Goal: Task Accomplishment & Management: Use online tool/utility

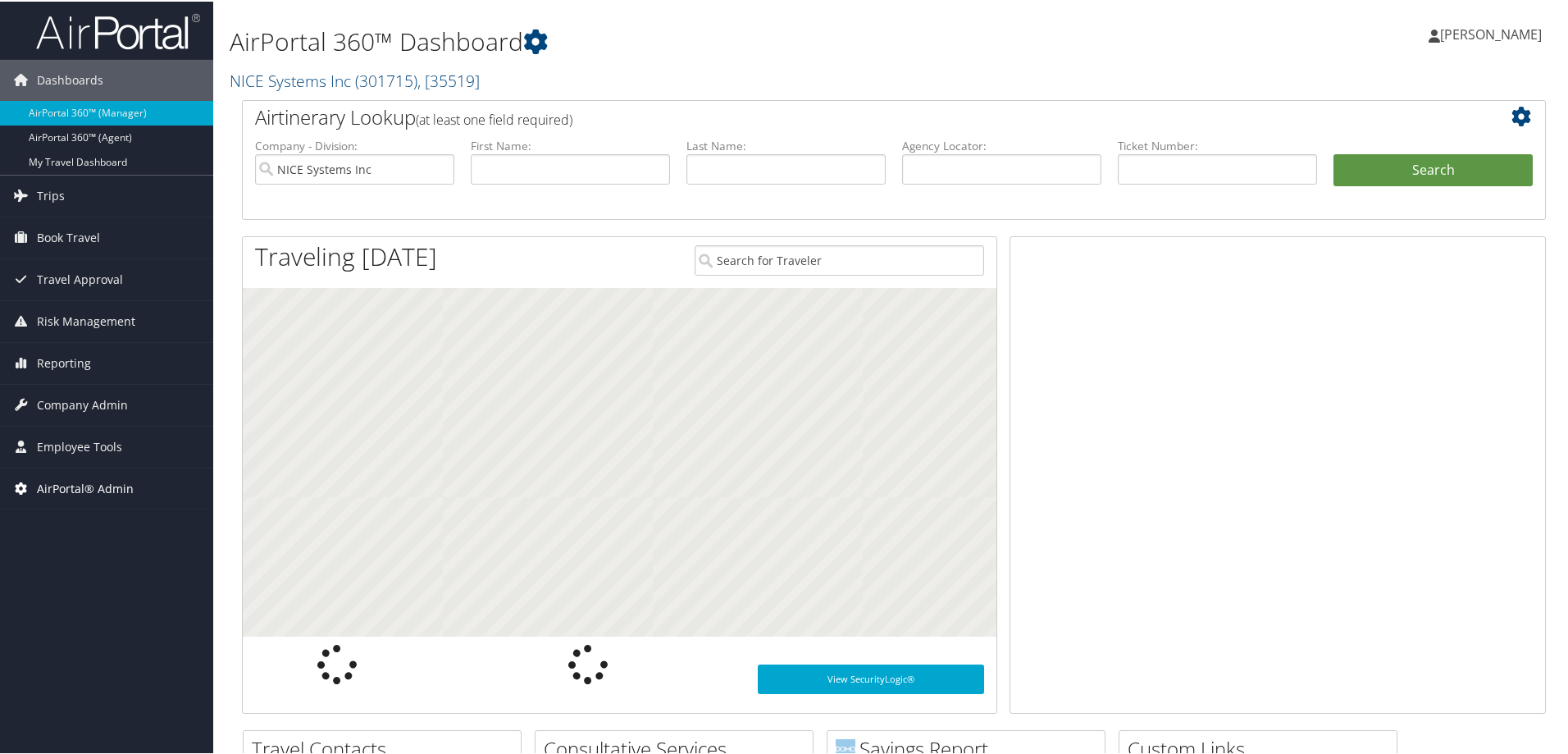
click at [87, 487] on span "AirPortal® Admin" at bounding box center [85, 487] width 96 height 41
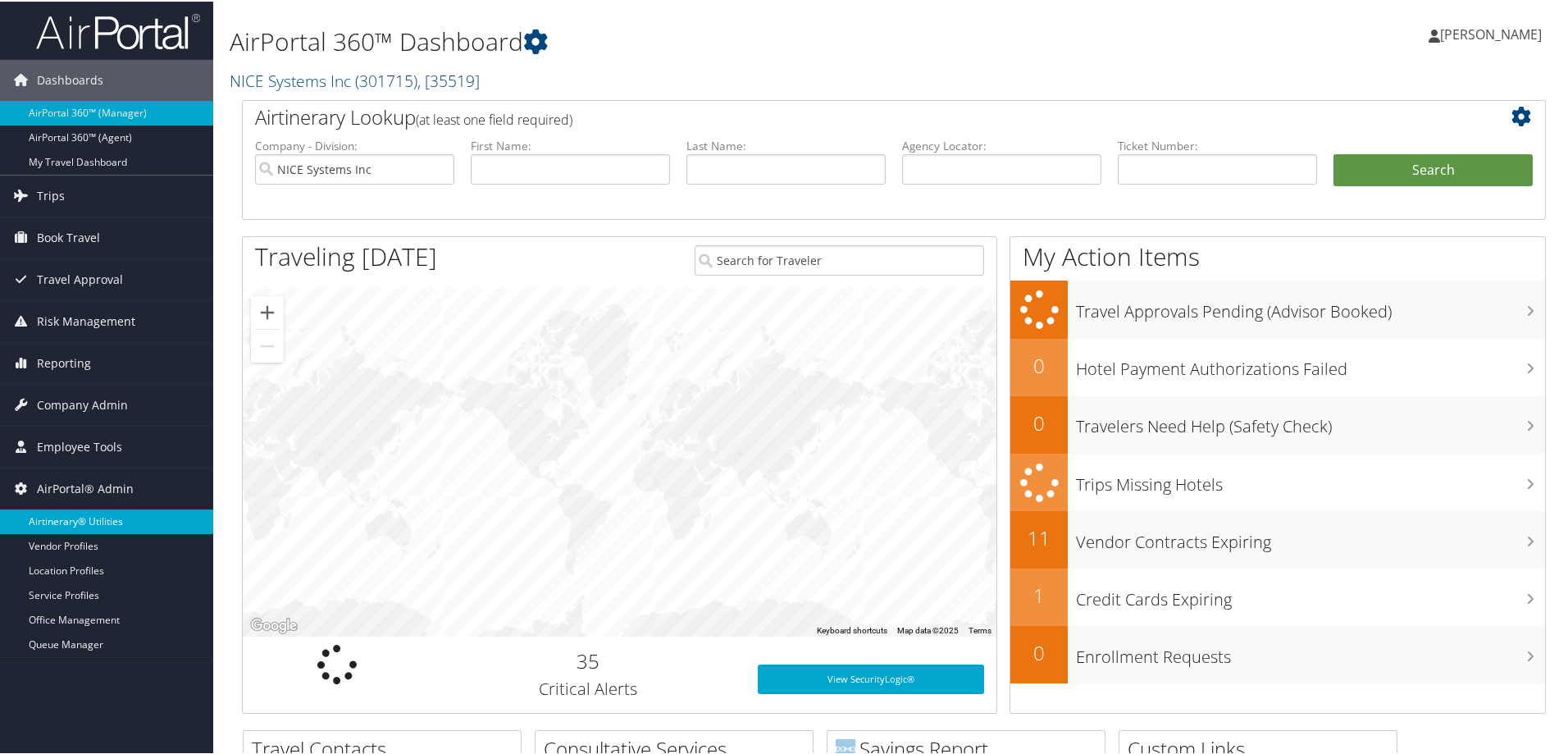
click at [96, 520] on link "Airtinerary® Utilities" at bounding box center [106, 520] width 213 height 24
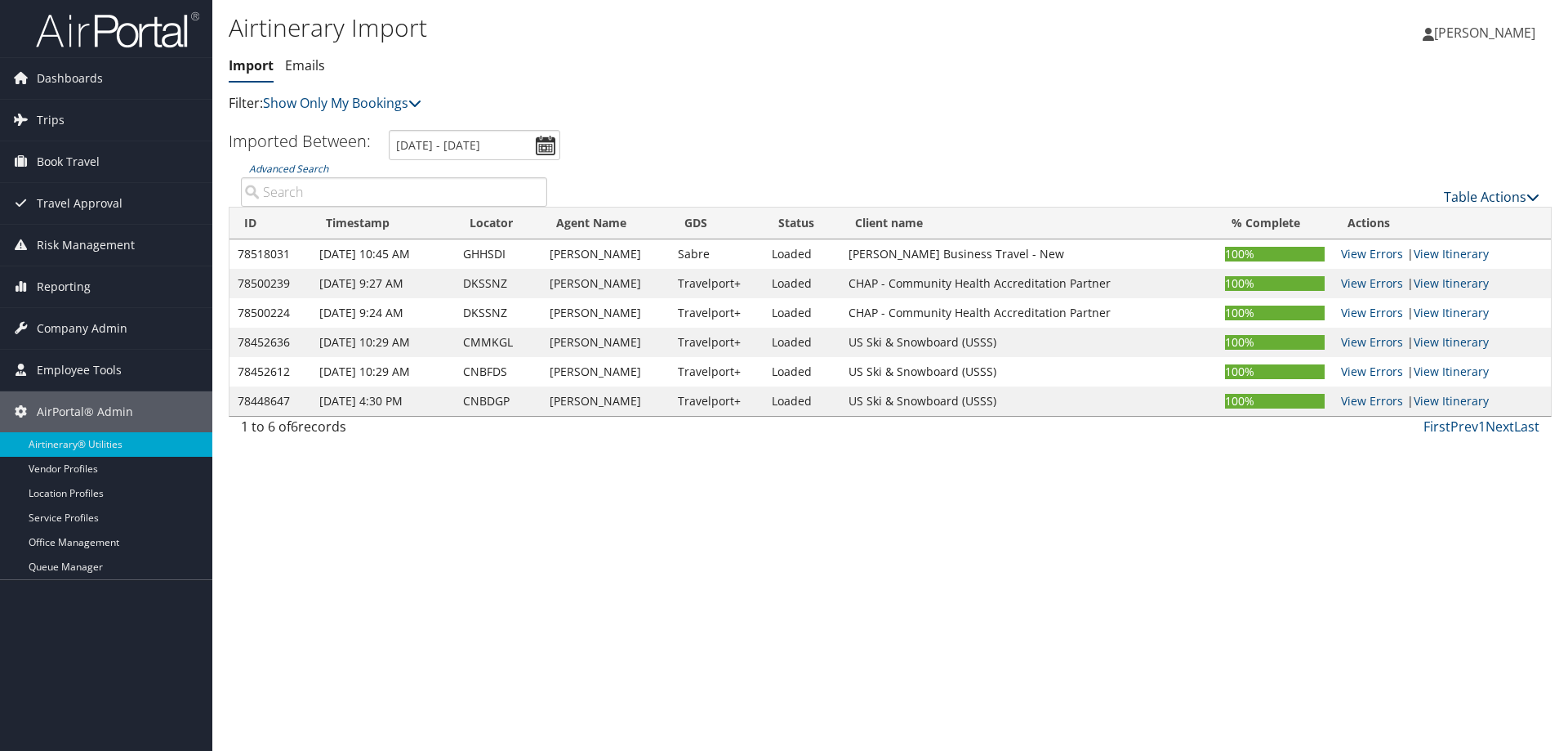
click at [1487, 200] on link "Table Actions" at bounding box center [1492, 197] width 95 height 18
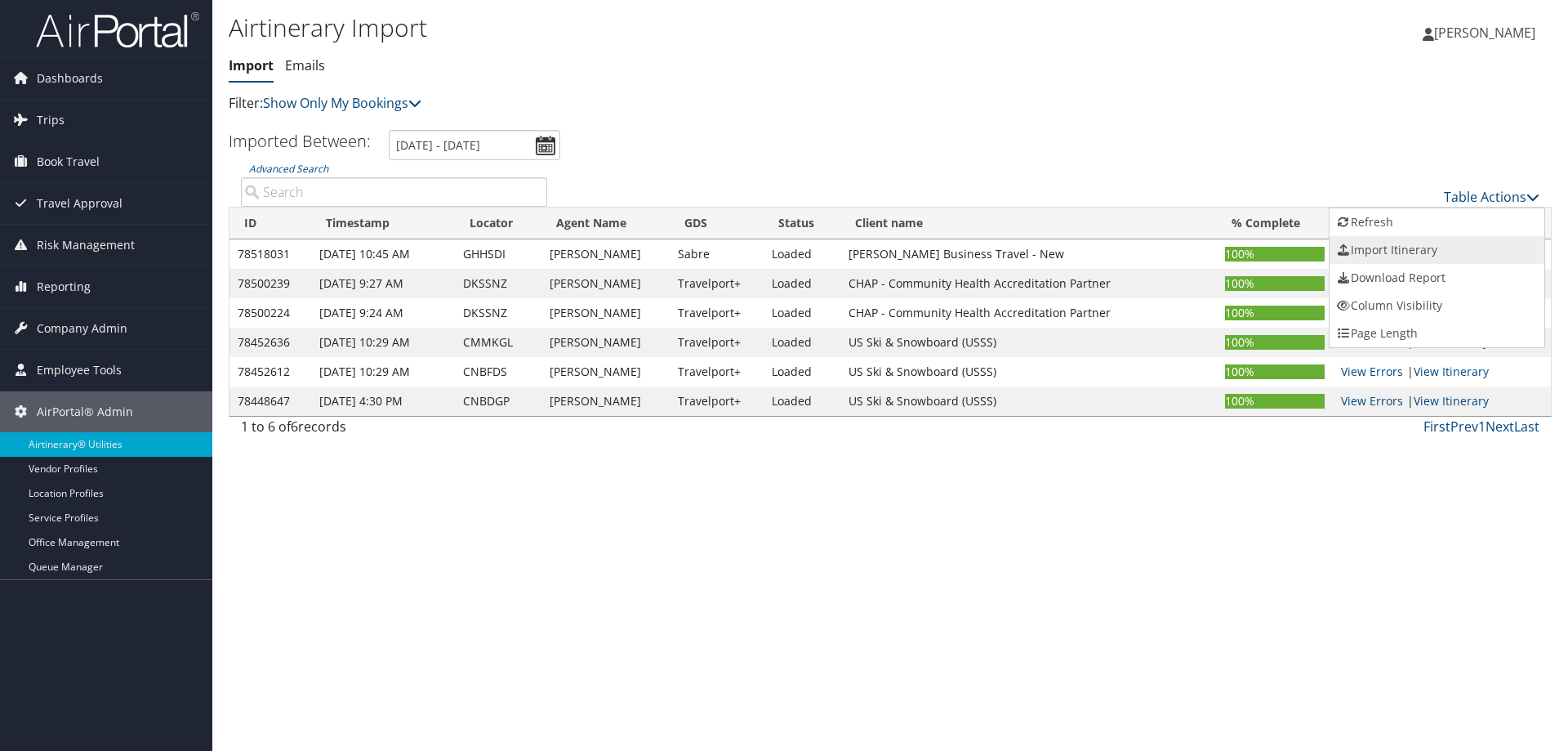
click at [1405, 252] on link "Import Itinerary" at bounding box center [1437, 250] width 215 height 28
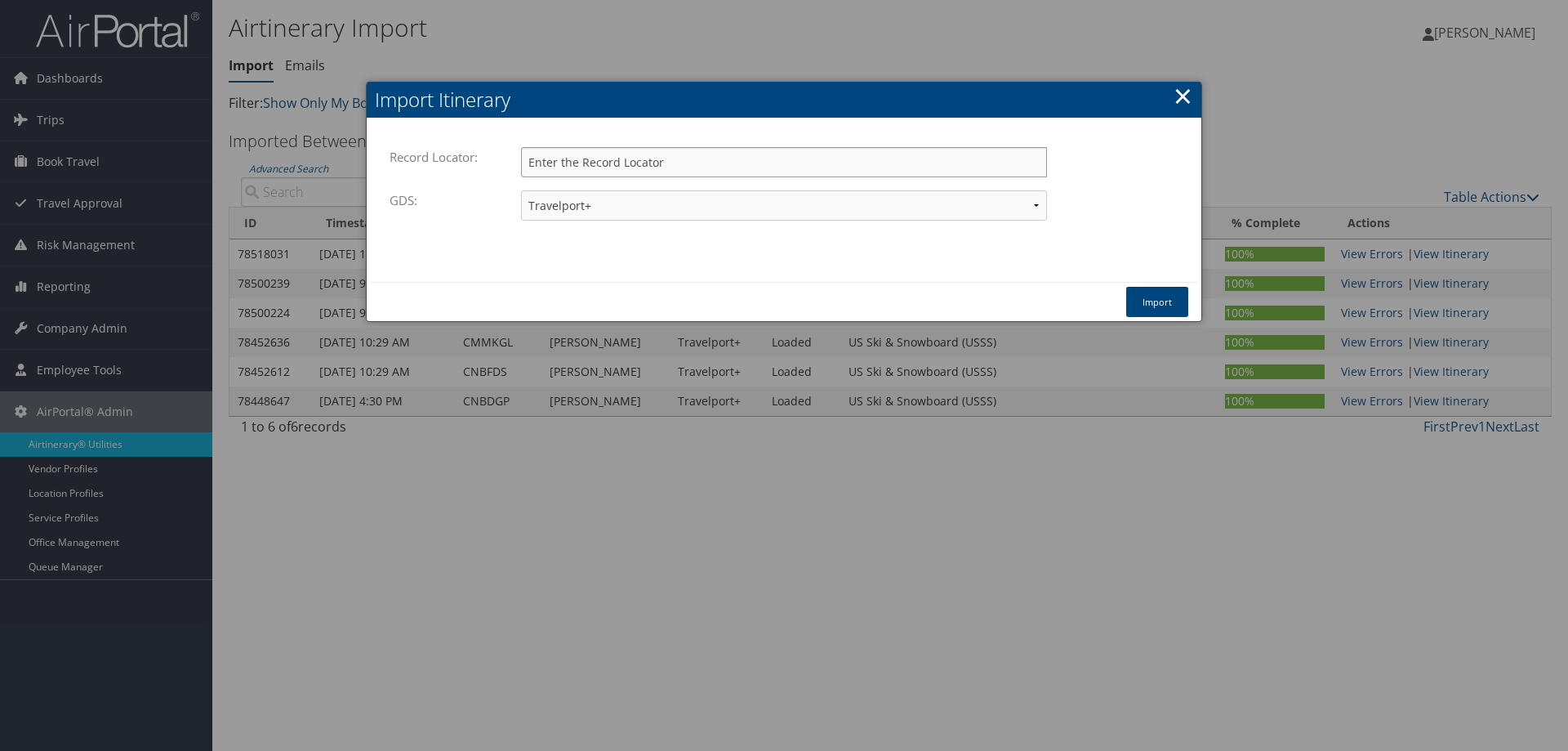
paste input "CQN2CR"
type input "CQN2CR"
click at [1170, 305] on button "Import" at bounding box center [1157, 302] width 62 height 31
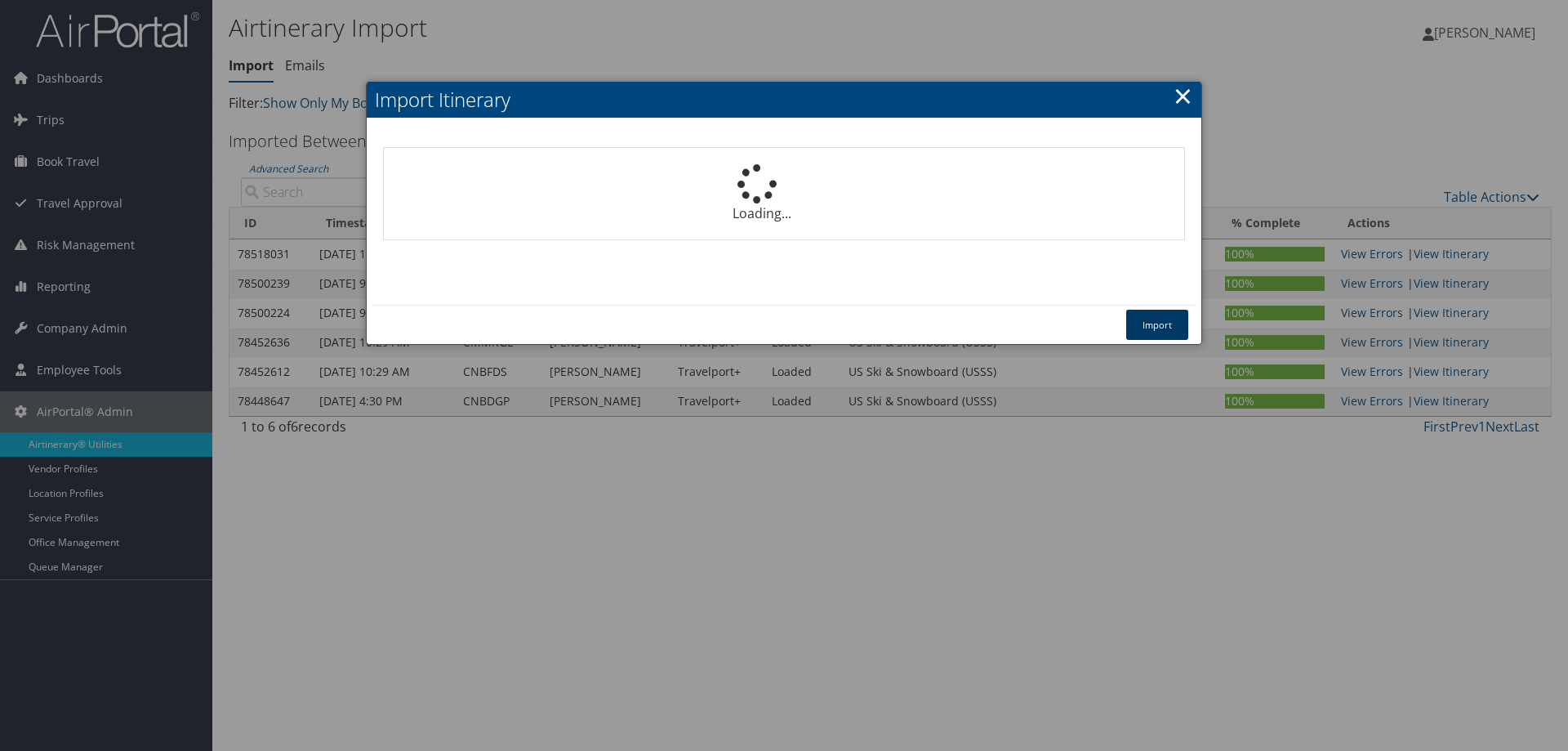
select select "1P"
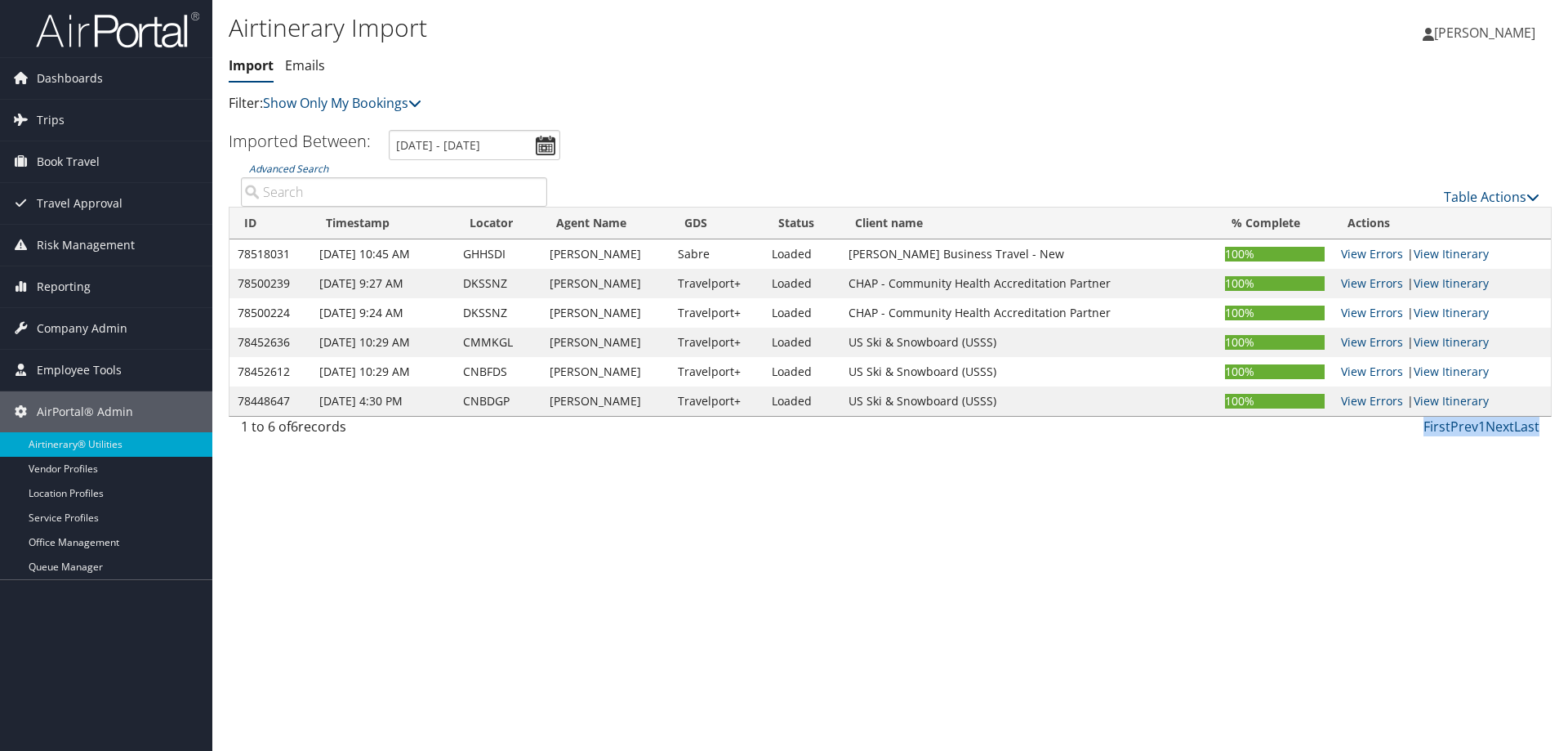
drag, startPoint x: 1423, startPoint y: 518, endPoint x: 2116, endPoint y: 597, distance: 697.5
click at [1567, 597] on html "Menu Dashboards ► AirPortal 360™ (Manager) AirPortal 360™ (Agent) My Travel Das…" at bounding box center [784, 376] width 1568 height 751
click at [68, 77] on span "Dashboards" at bounding box center [70, 78] width 66 height 40
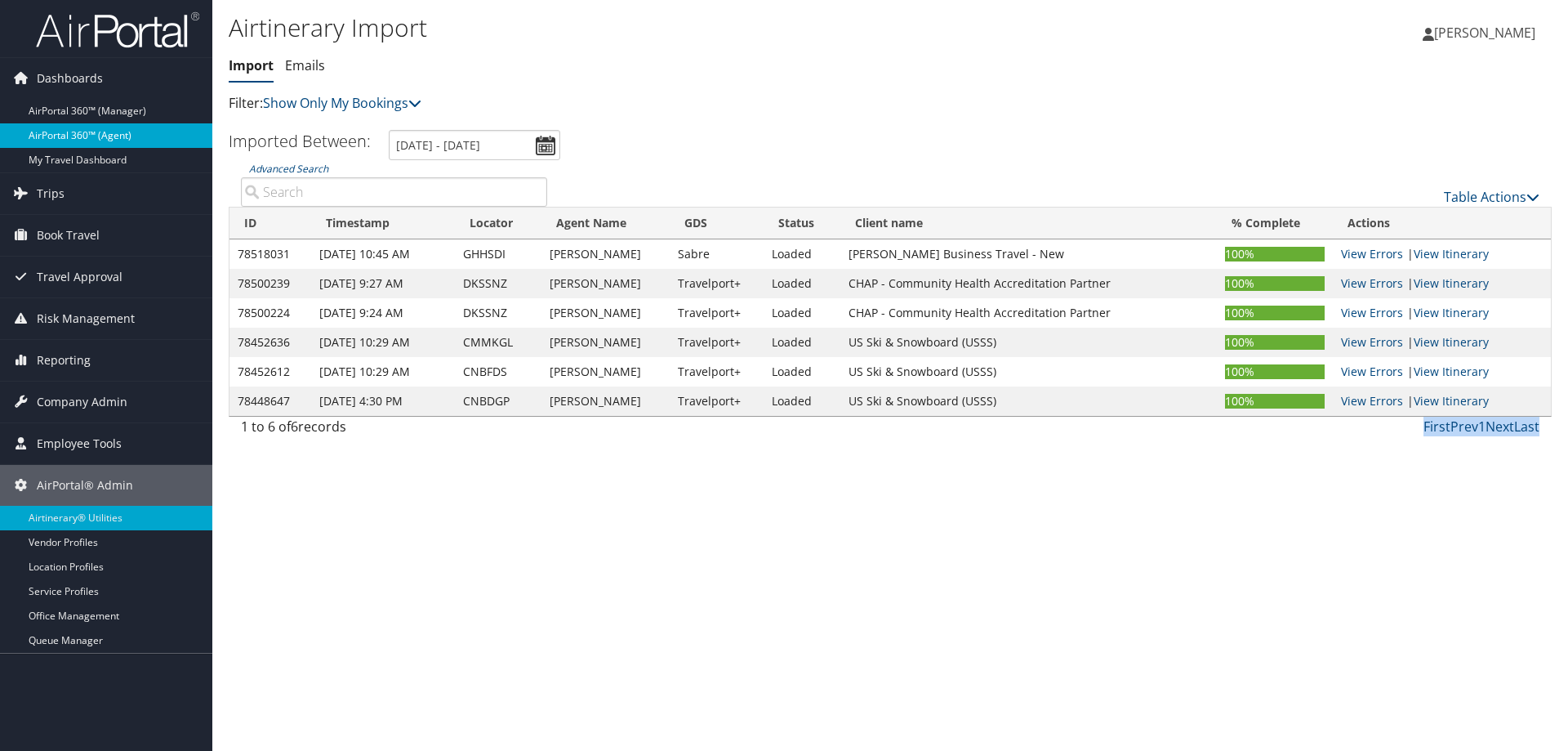
click at [77, 131] on link "AirPortal 360™ (Agent)" at bounding box center [106, 135] width 212 height 24
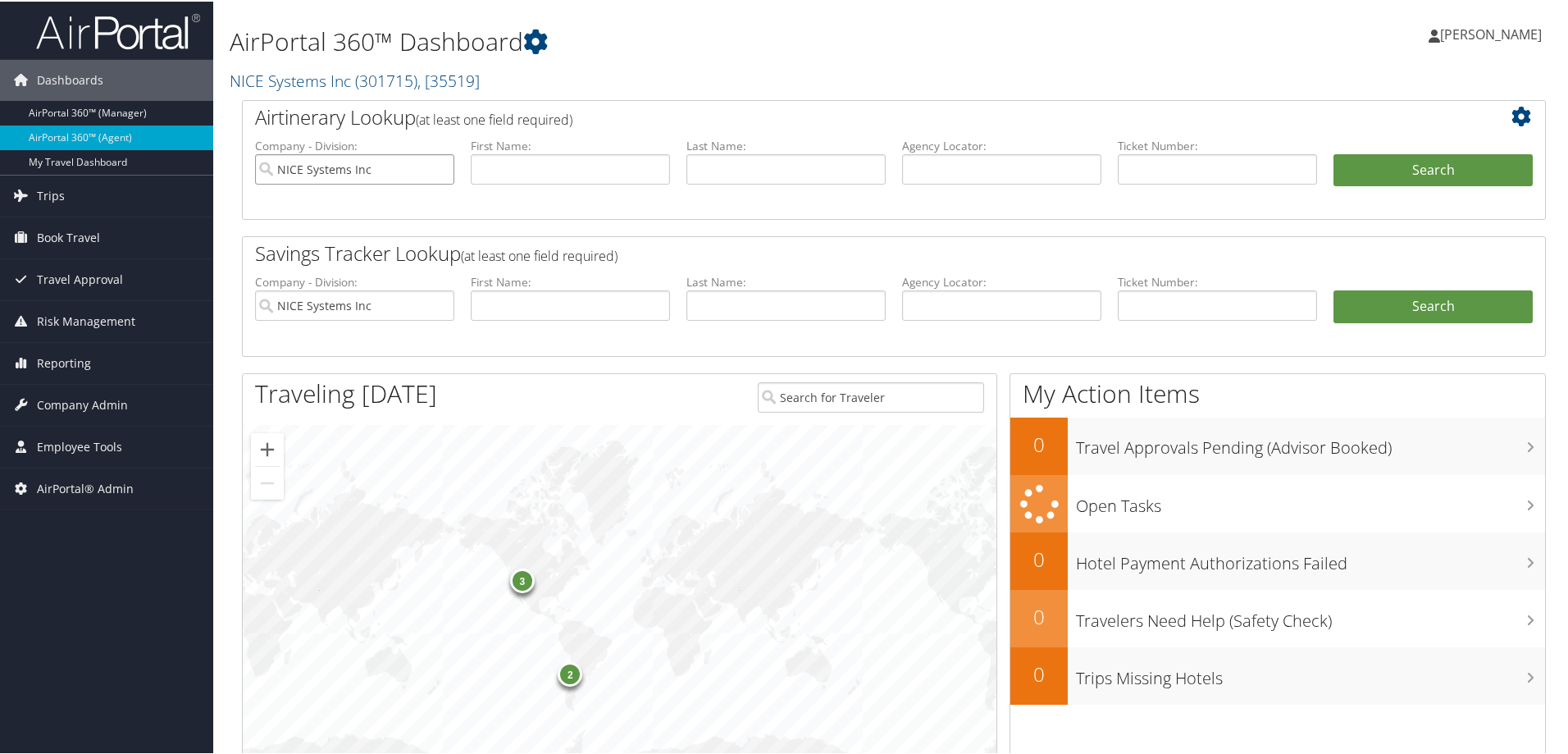
click at [436, 166] on input "NICE Systems Inc" at bounding box center [354, 168] width 199 height 31
click at [440, 305] on input "NICE Systems Inc" at bounding box center [354, 304] width 199 height 31
click at [728, 163] on input "text" at bounding box center [785, 168] width 199 height 31
type input "suluki bey"
click at [1417, 162] on button "Search" at bounding box center [1433, 169] width 199 height 32
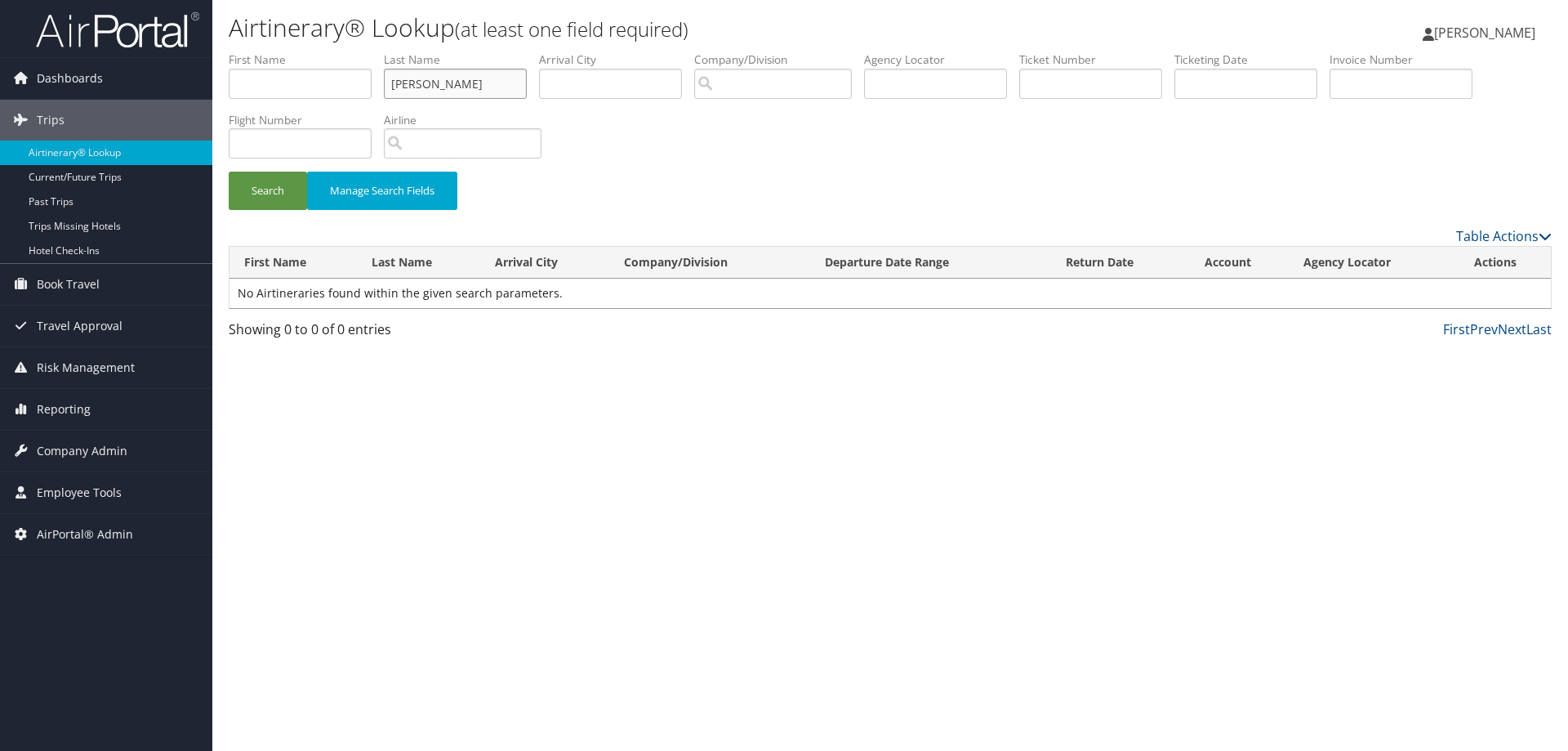
click at [430, 83] on input "suluki bey" at bounding box center [455, 84] width 143 height 31
click at [229, 172] on button "Search" at bounding box center [268, 190] width 78 height 39
type input "suluki"
click at [276, 185] on button "Search" at bounding box center [268, 190] width 78 height 39
drag, startPoint x: 294, startPoint y: 86, endPoint x: 149, endPoint y: 52, distance: 148.9
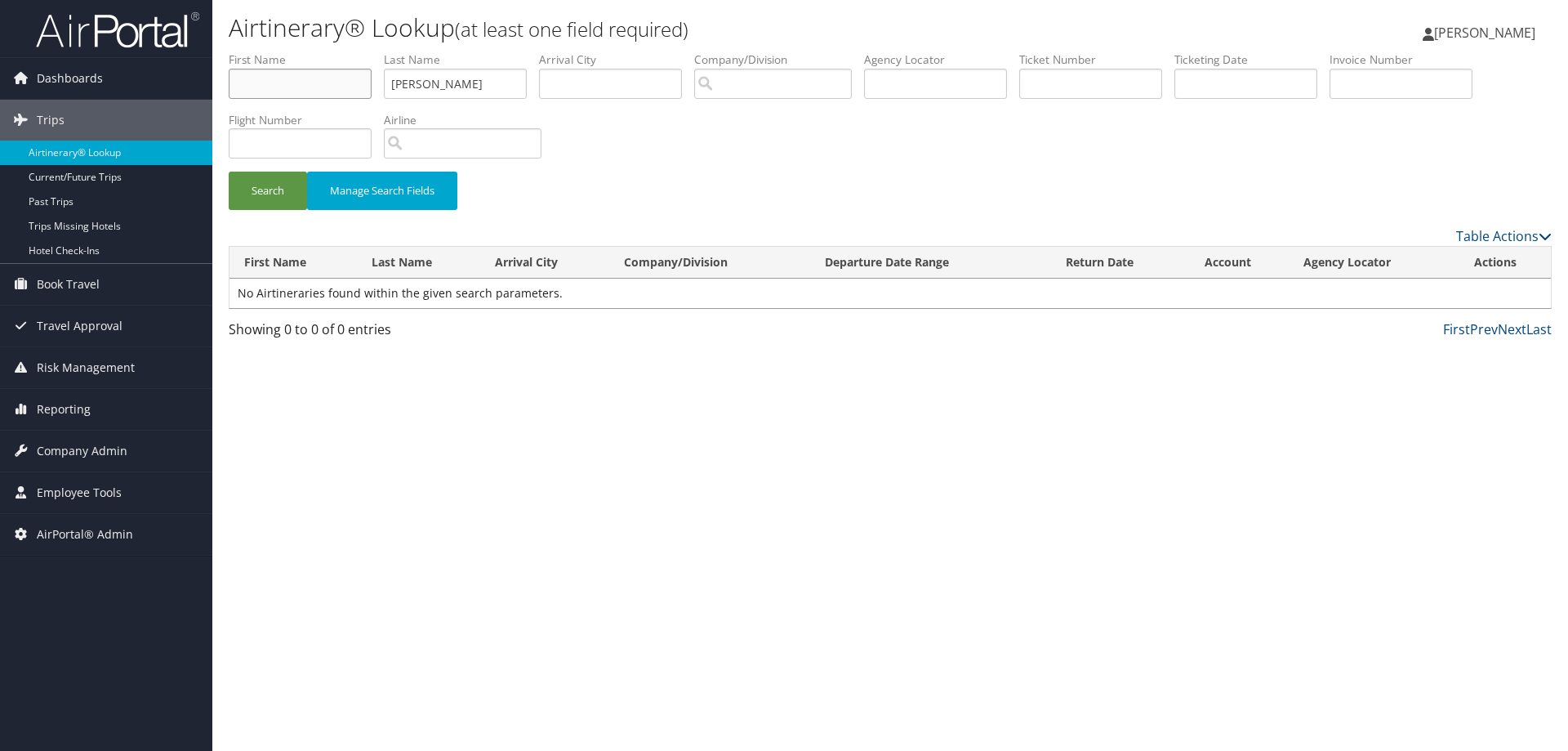
click at [125, 63] on div "Dashboards AirPortal 360™ (Manager) AirPortal 360™ (Agent) My Travel Dashboard …" at bounding box center [784, 376] width 1568 height 751
type input "naeemah"
drag, startPoint x: 452, startPoint y: 92, endPoint x: 344, endPoint y: 81, distance: 108.6
click at [344, 51] on ul "First Name naeemah Last Name suluki Departure City Arrival City Company/Divisio…" at bounding box center [891, 51] width 1324 height 0
click at [263, 196] on button "Search" at bounding box center [268, 190] width 78 height 39
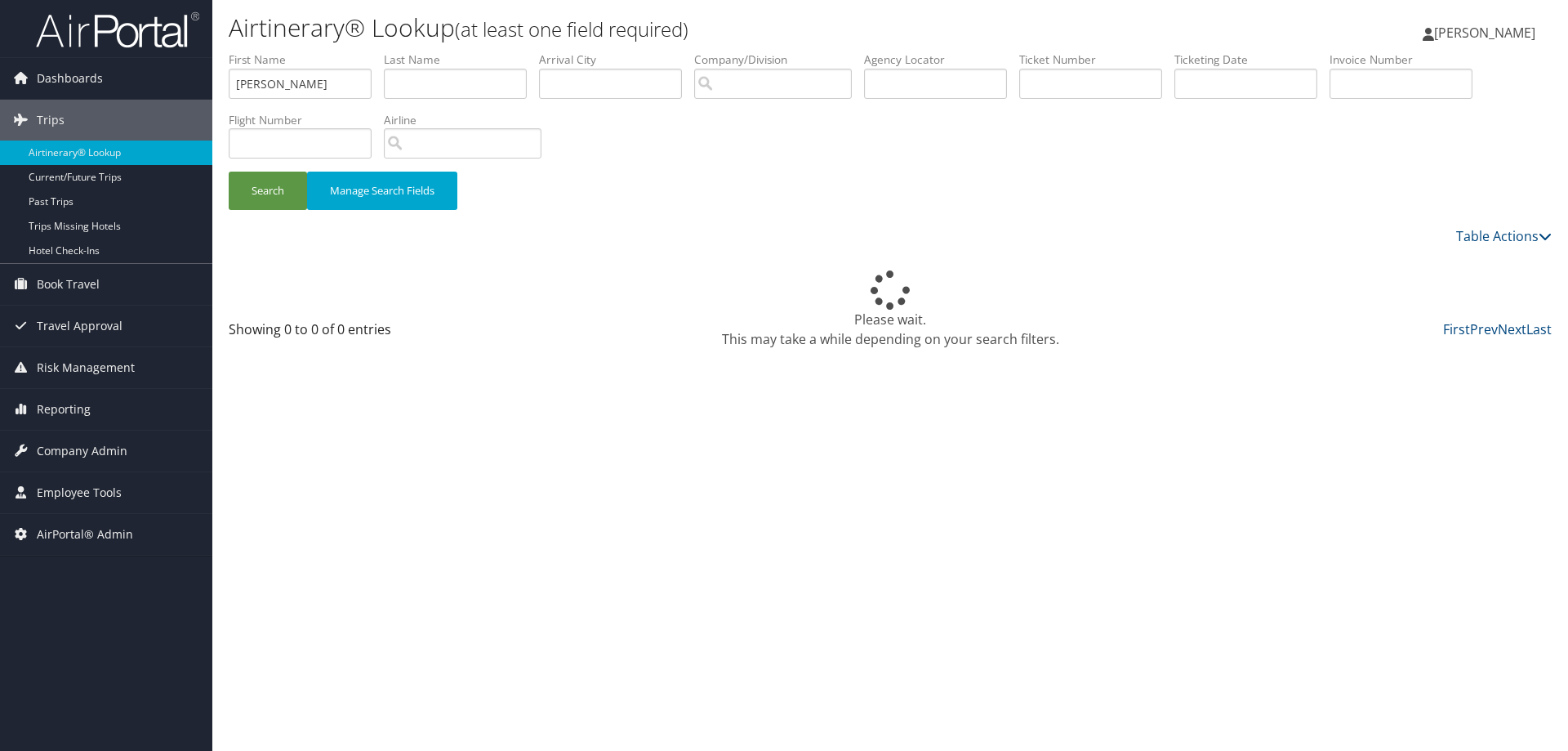
click at [509, 673] on div "Airtinerary® Lookup (at least one field required) Trent Sawyer Trent Sawyer My …" at bounding box center [890, 376] width 1356 height 751
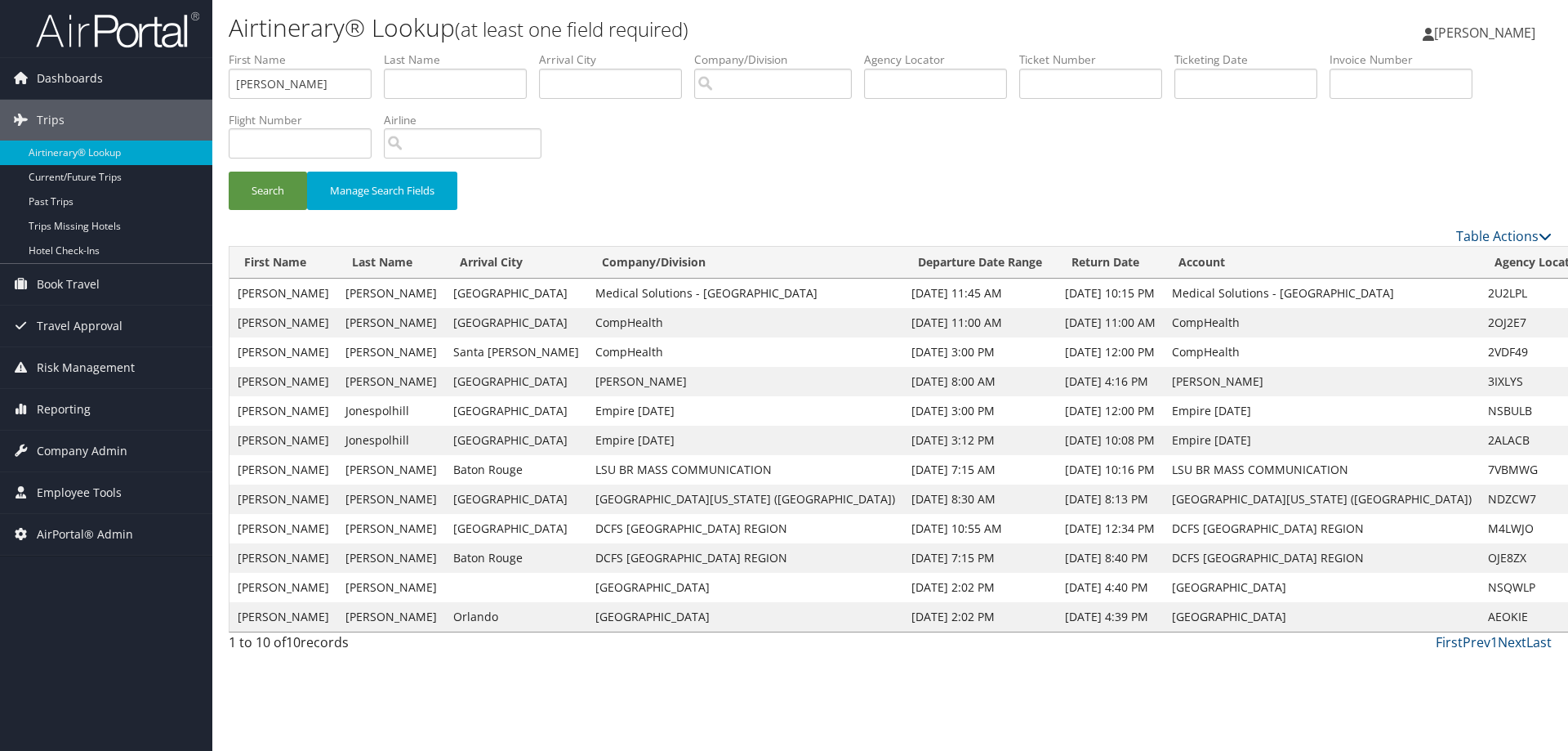
click at [1480, 619] on td "AEOKIE" at bounding box center [1538, 616] width 117 height 30
drag, startPoint x: 1341, startPoint y: 619, endPoint x: 1349, endPoint y: 613, distance: 10.0
click at [1480, 613] on td "AEOKIE" at bounding box center [1538, 616] width 117 height 30
click at [1480, 615] on td "AEOKIE" at bounding box center [1538, 616] width 117 height 30
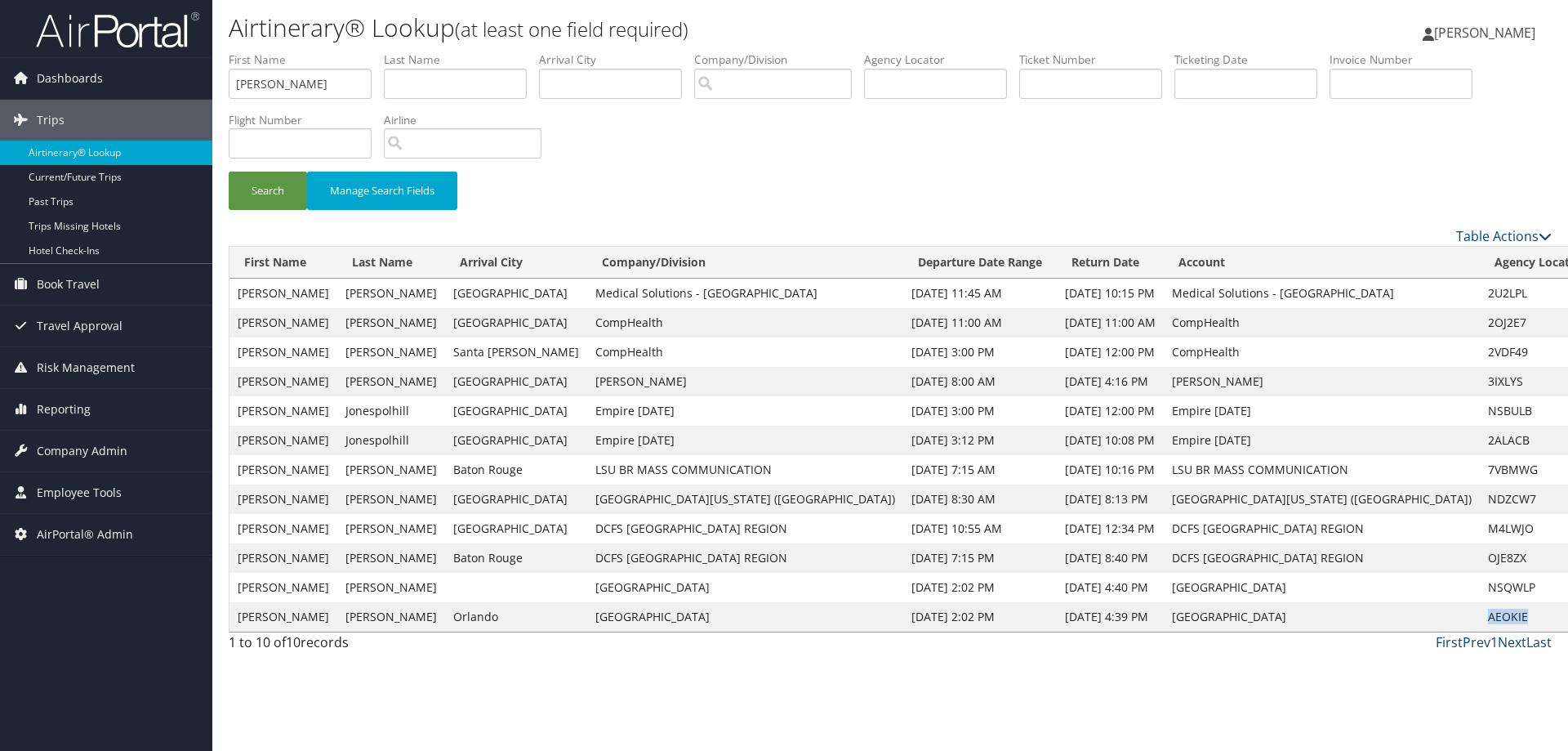
drag, startPoint x: 1383, startPoint y: 618, endPoint x: 1330, endPoint y: 623, distance: 53.2
click at [1480, 623] on td "AEOKIE" at bounding box center [1538, 616] width 117 height 30
copy td "AEOKIE"
click at [92, 533] on span "AirPortal® Admin" at bounding box center [84, 534] width 96 height 40
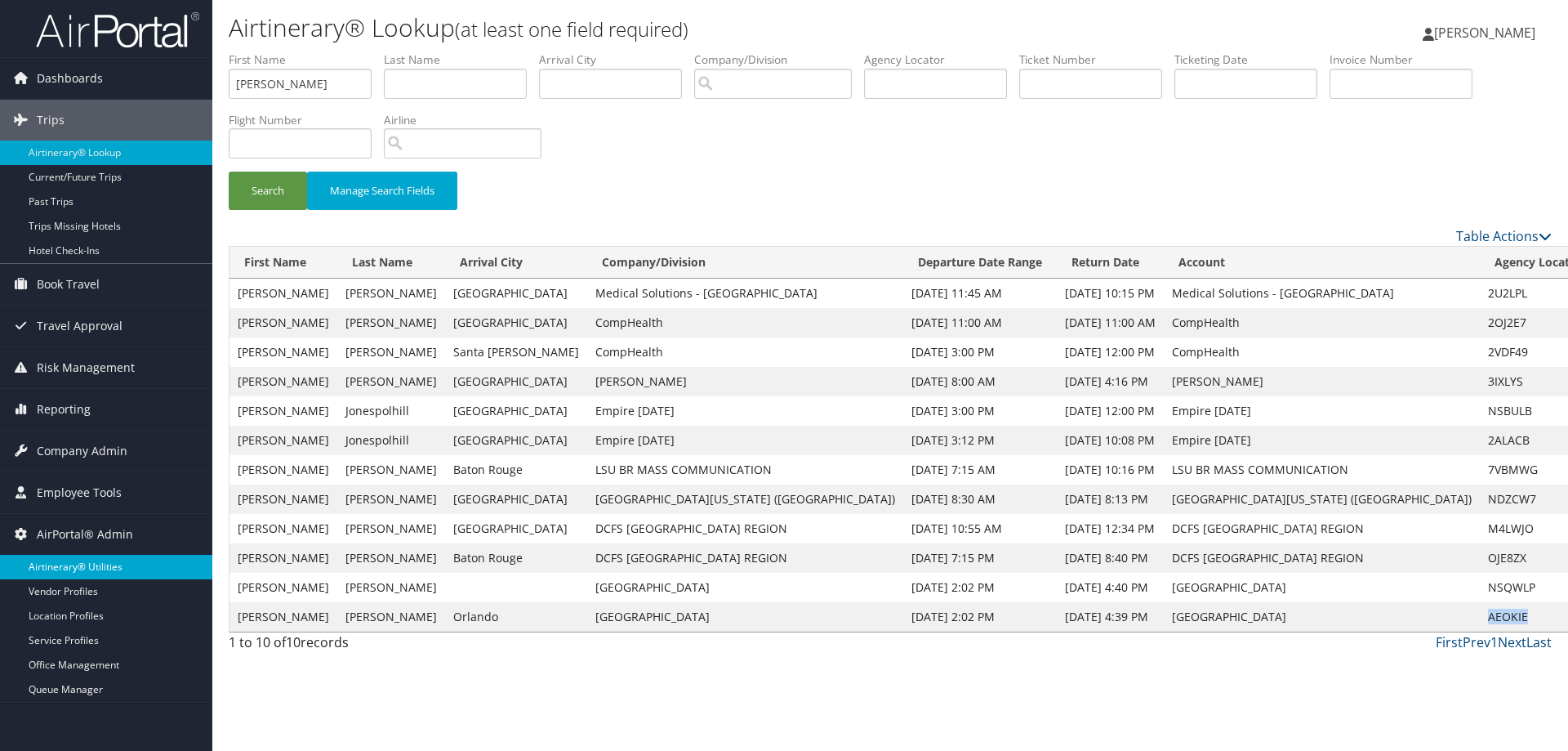
click at [94, 565] on link "Airtinerary® Utilities" at bounding box center [106, 567] width 212 height 24
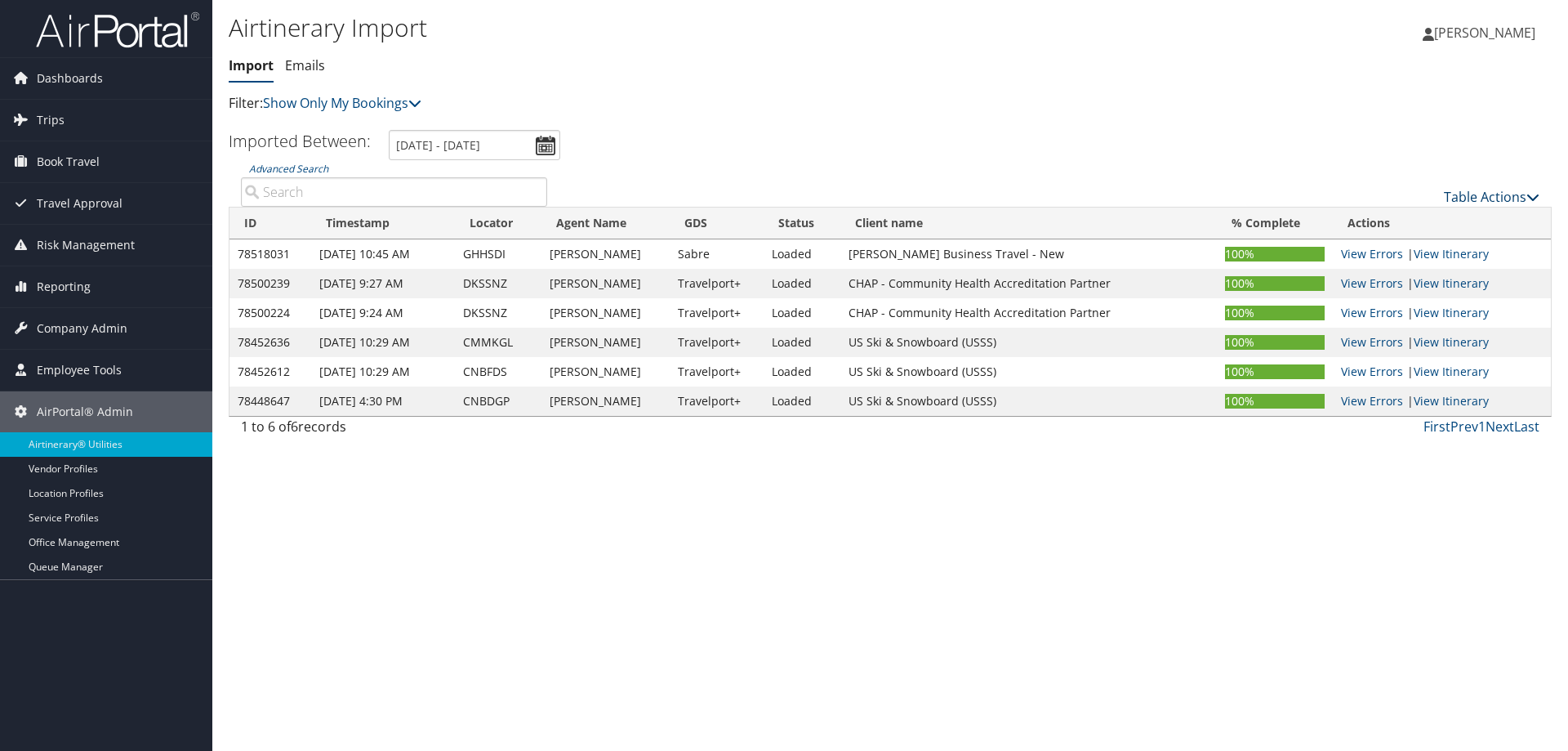
click at [1483, 195] on link "Table Actions" at bounding box center [1492, 197] width 95 height 18
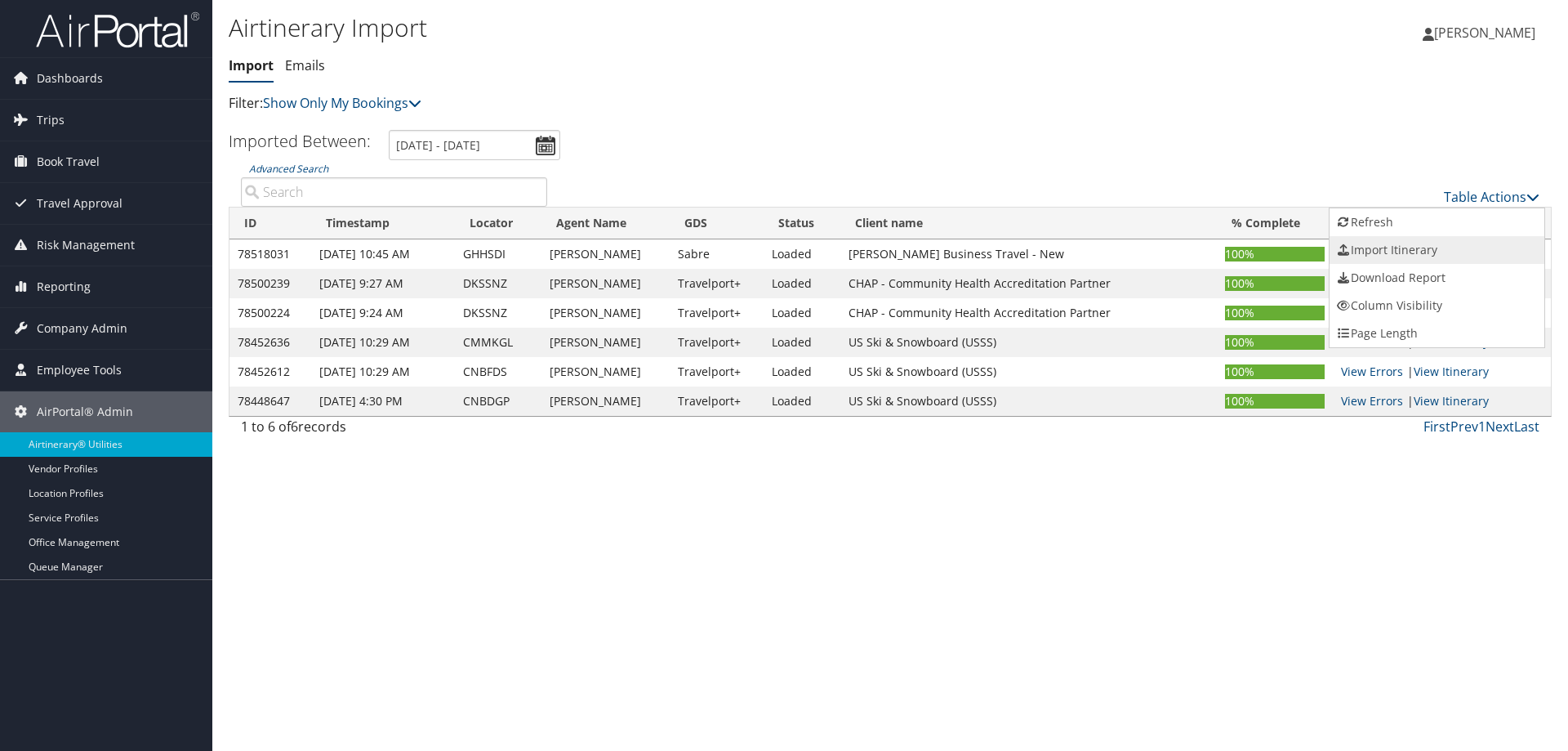
click at [1393, 252] on link "Import Itinerary" at bounding box center [1437, 250] width 215 height 28
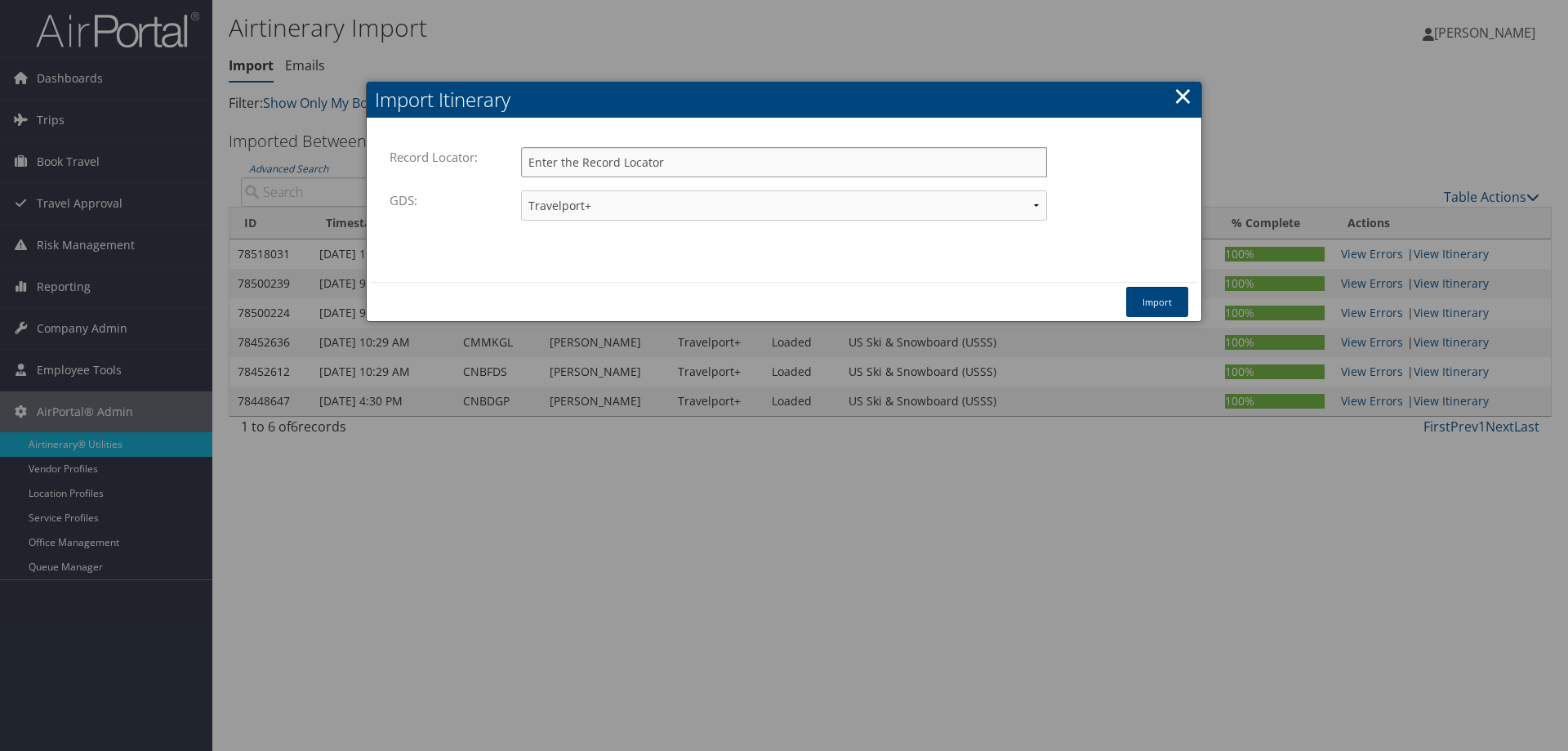
paste input "DKPWJM"
type input "DKPWJM"
click at [1170, 298] on button "Import" at bounding box center [1157, 302] width 62 height 31
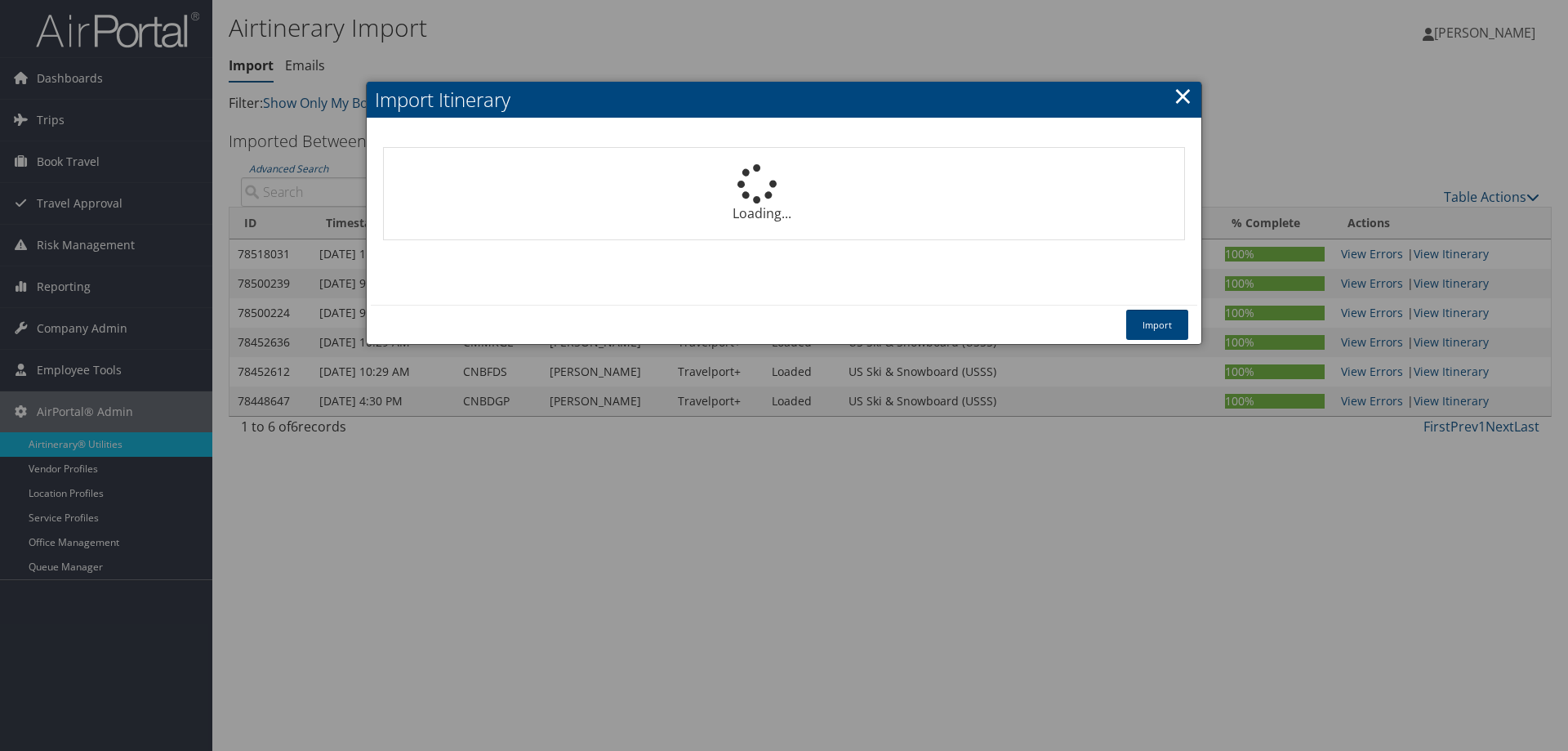
select select "1P"
